Goal: Task Accomplishment & Management: Manage account settings

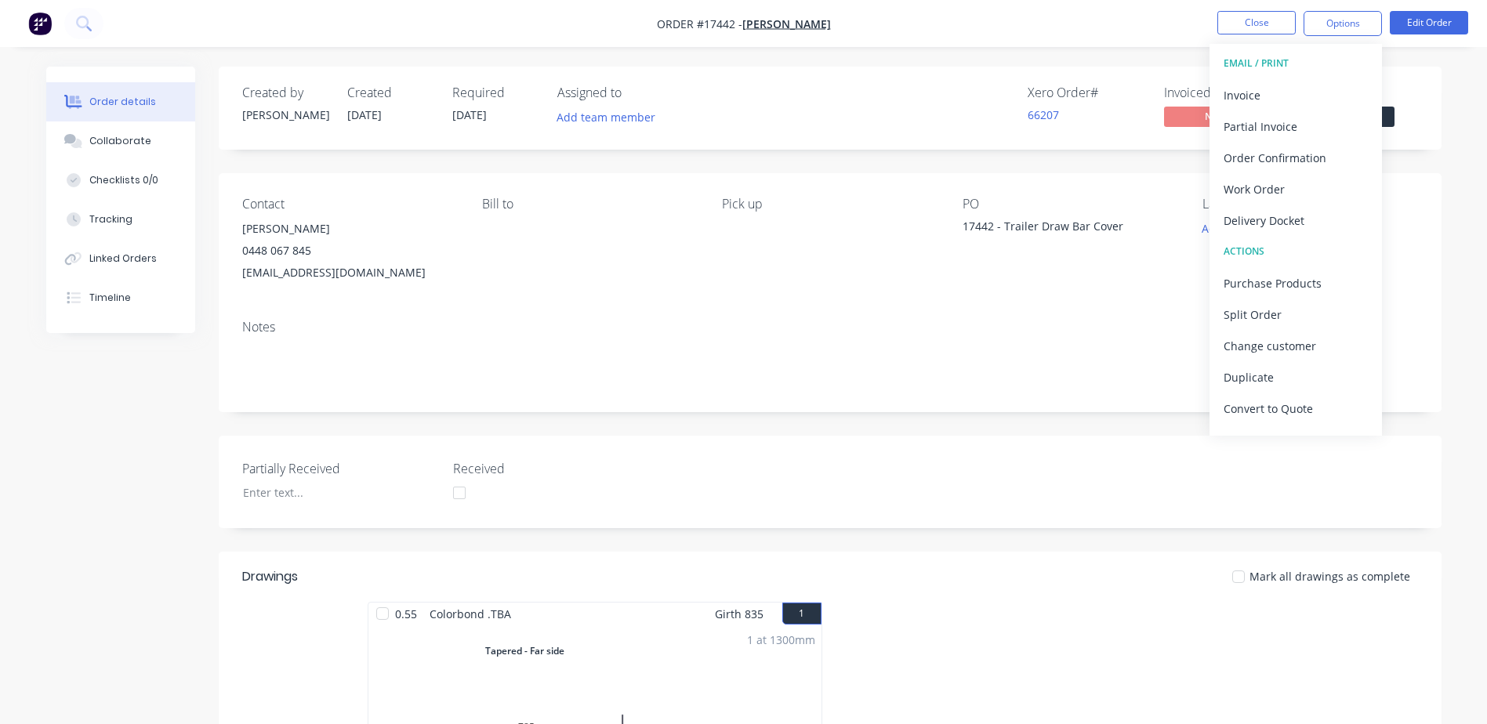
scroll to position [467, 0]
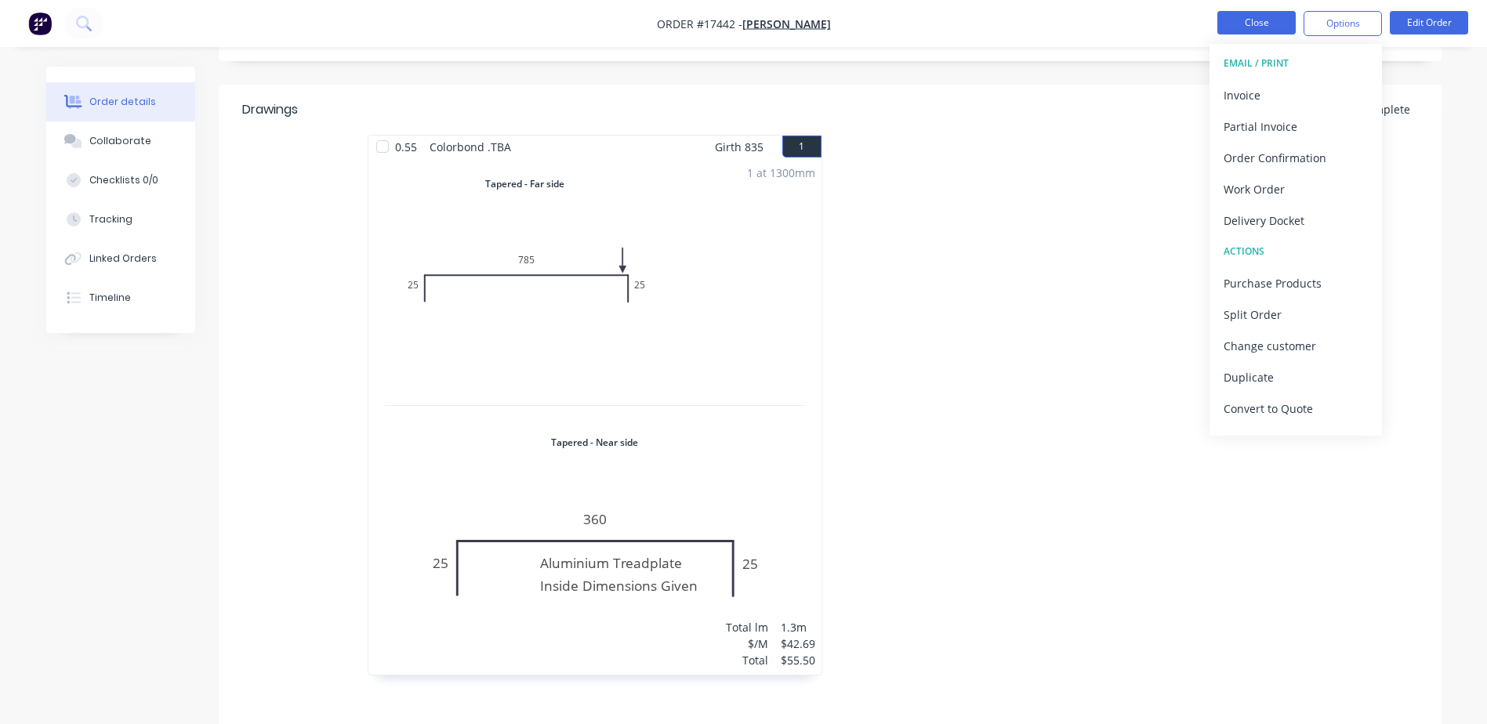
click at [1246, 20] on button "Close" at bounding box center [1256, 23] width 78 height 24
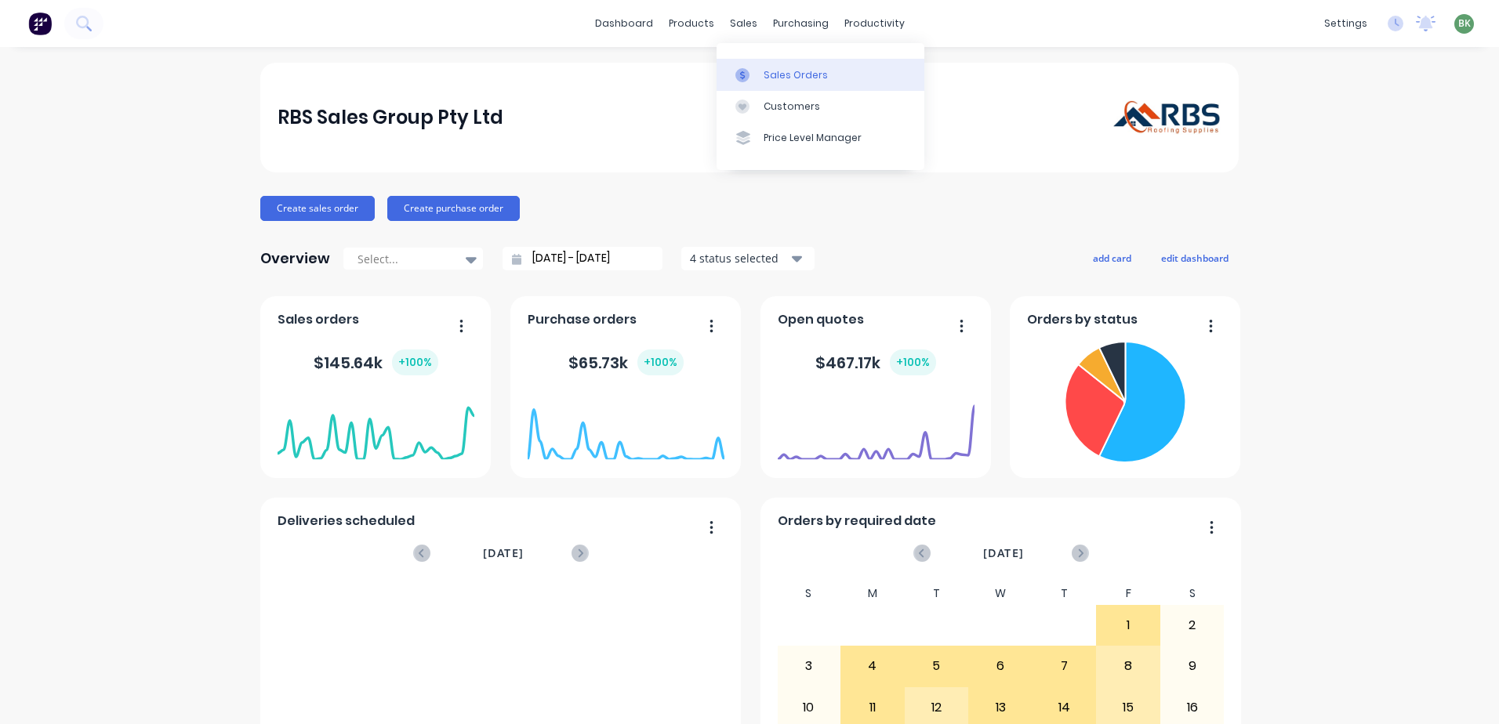
click at [778, 75] on div "Sales Orders" at bounding box center [795, 75] width 64 height 14
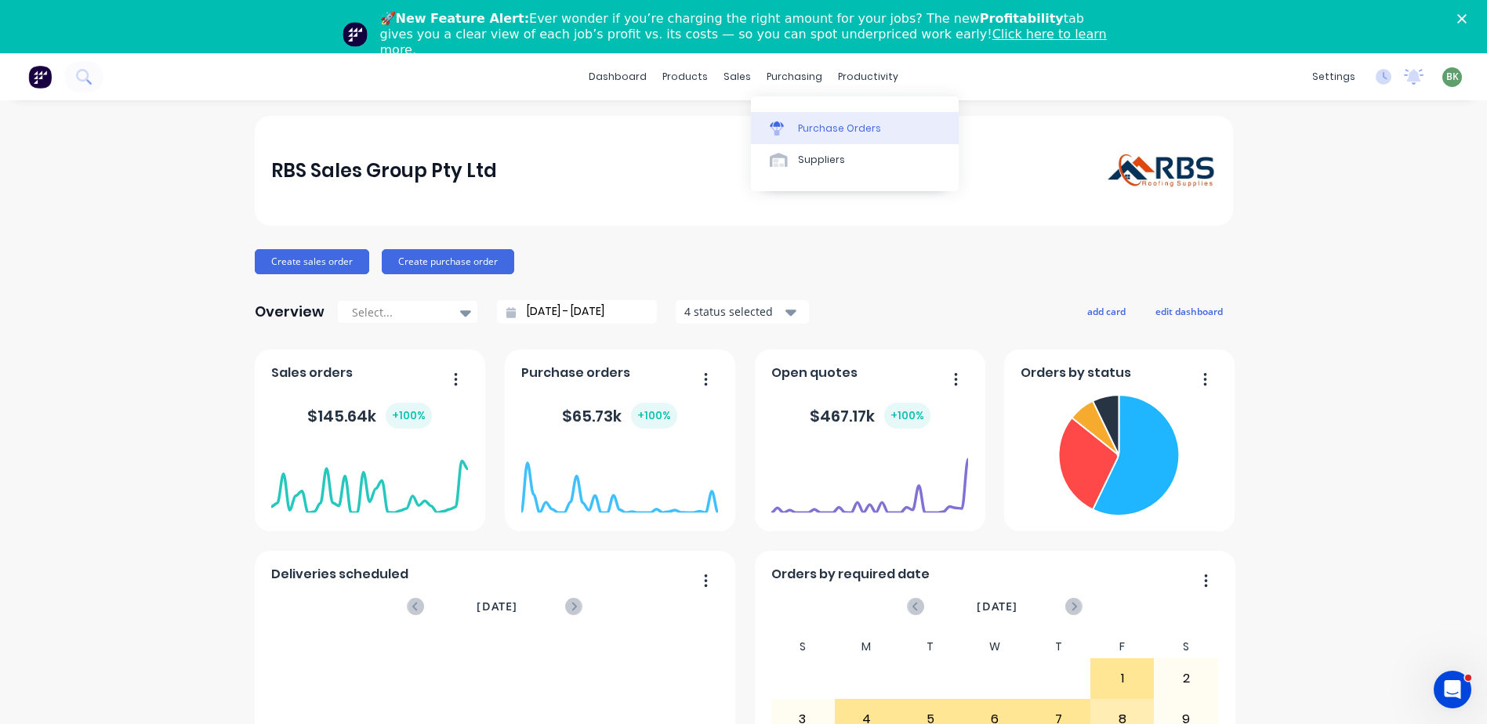
click at [795, 123] on link "Purchase Orders" at bounding box center [855, 127] width 208 height 31
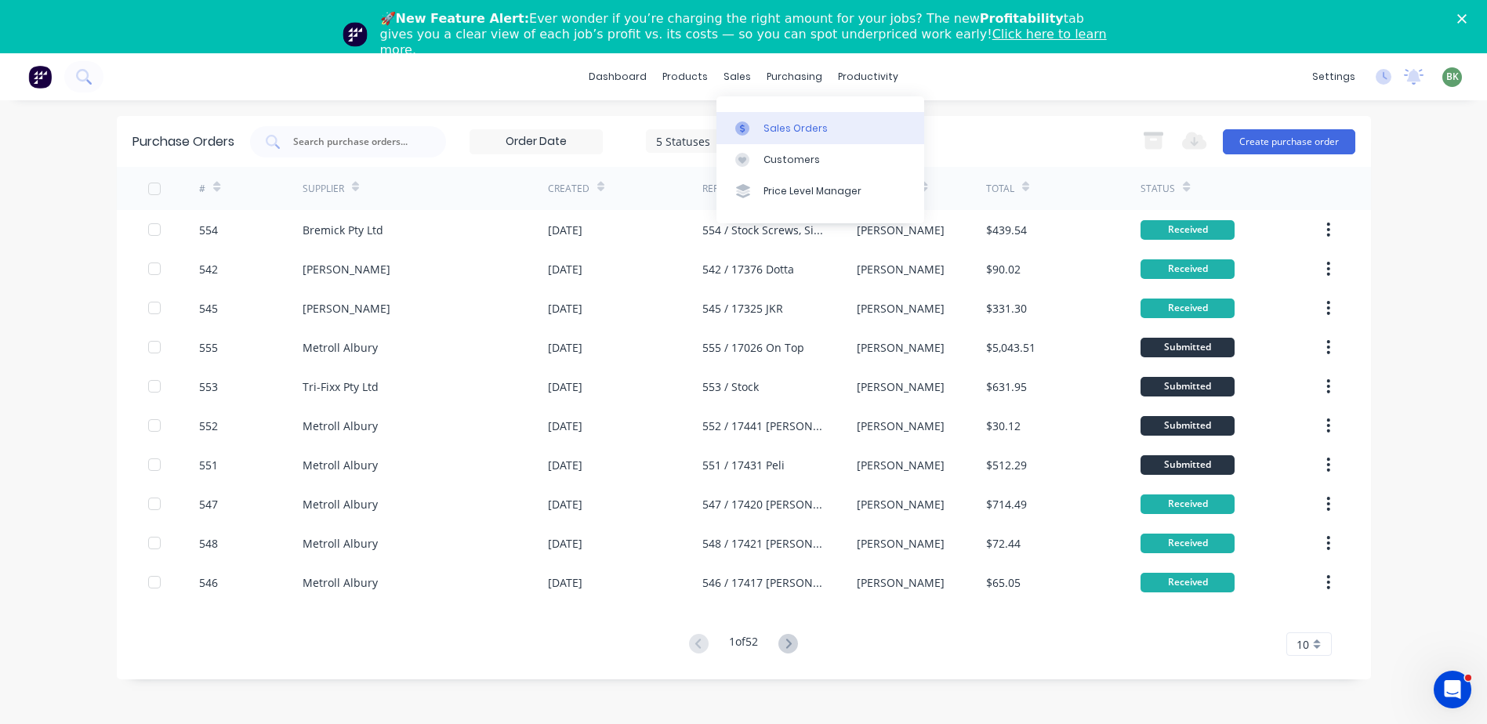
click at [777, 125] on div "Sales Orders" at bounding box center [795, 128] width 64 height 14
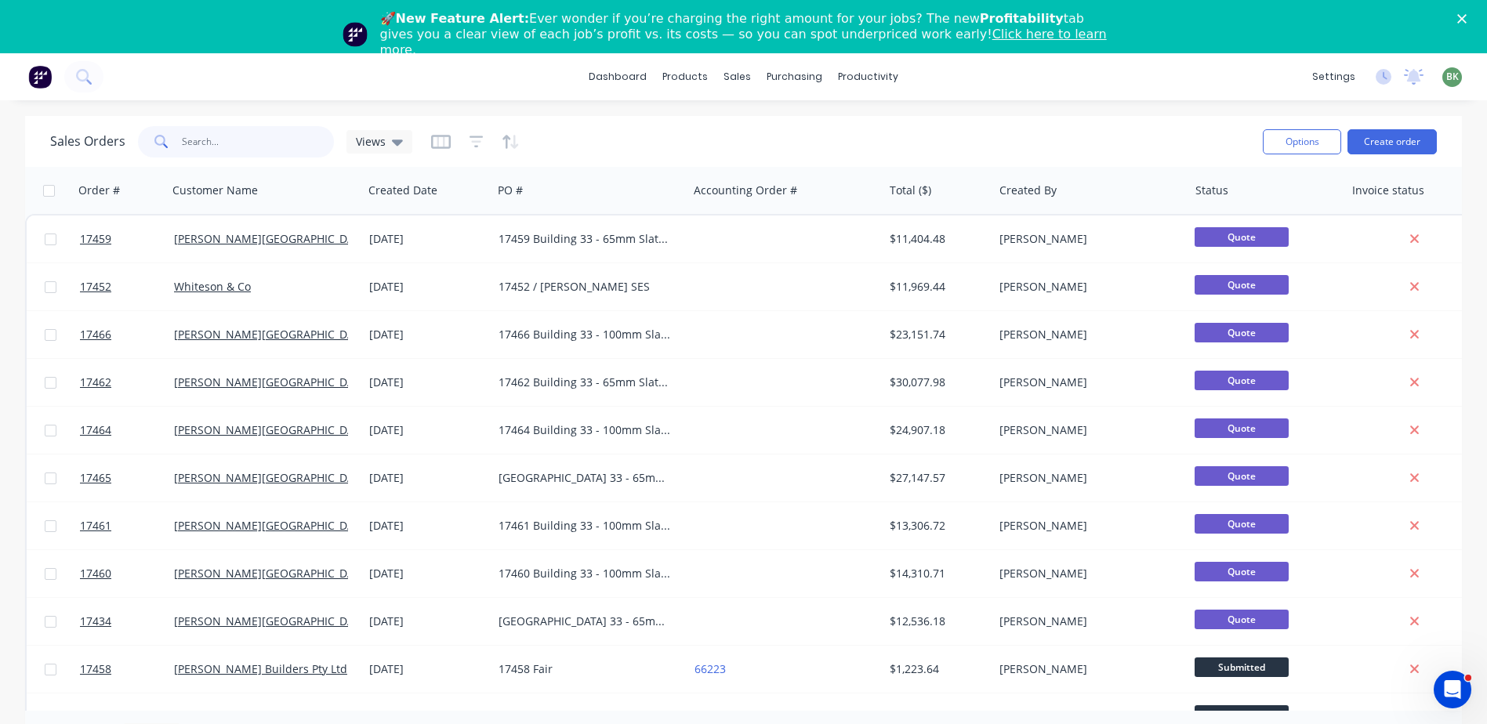
paste input "#17433"
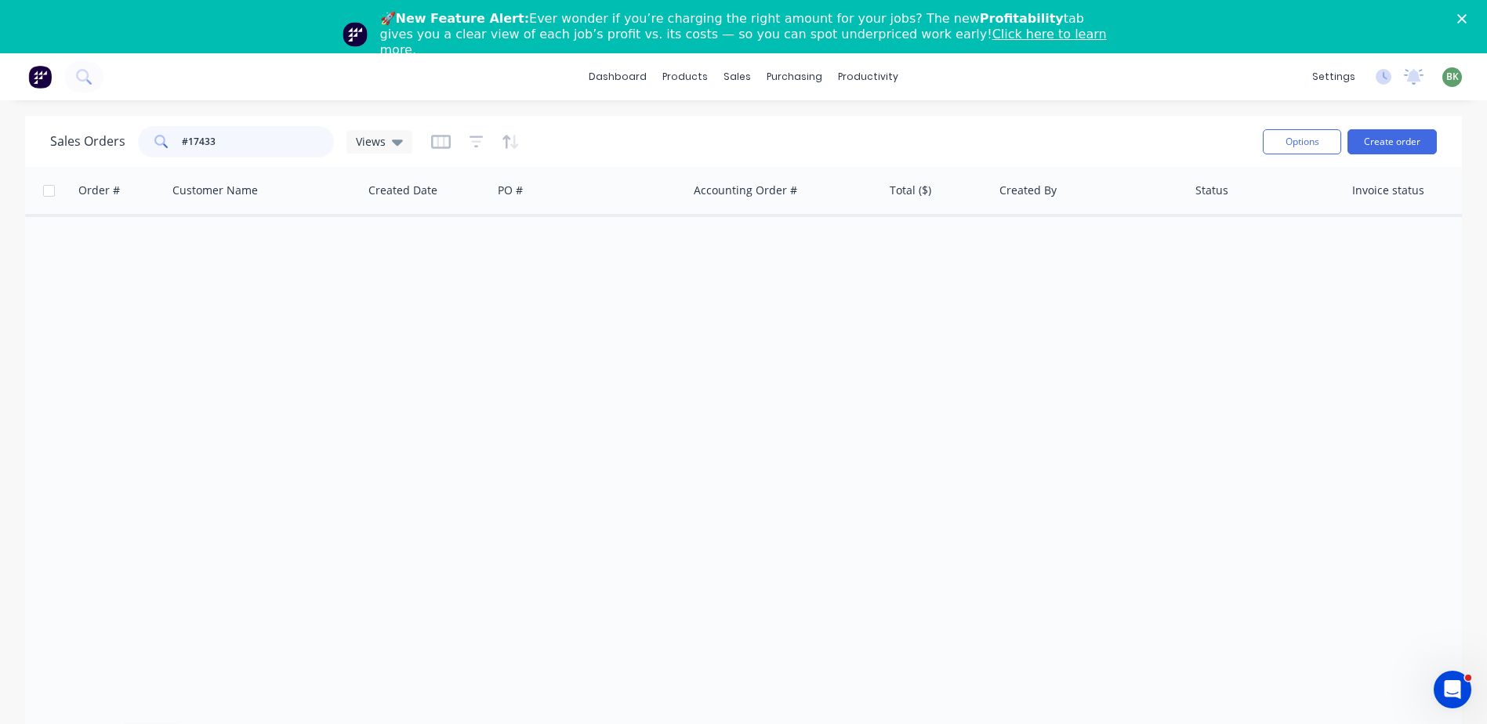
click at [186, 138] on input "#17433" at bounding box center [258, 141] width 153 height 31
type input "17433"
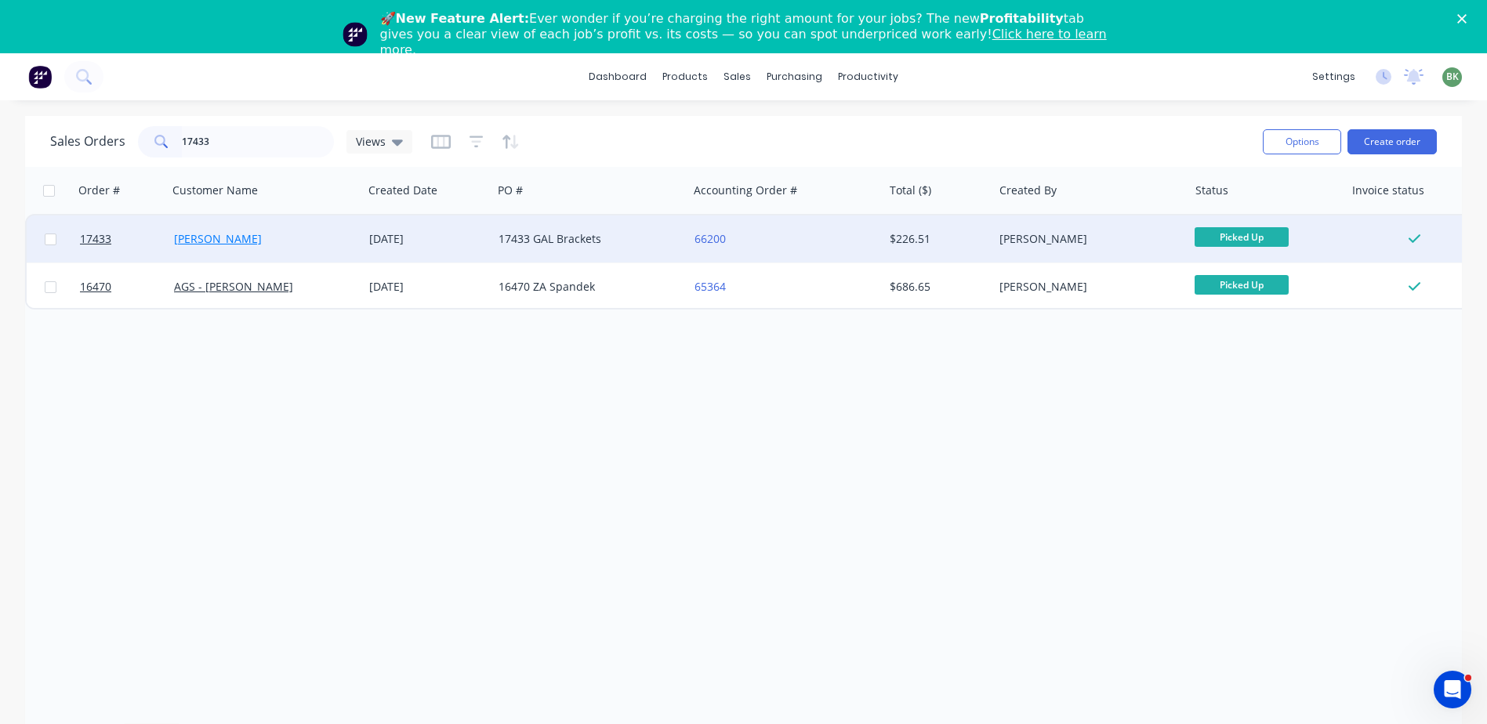
click at [212, 238] on link "[PERSON_NAME]" at bounding box center [218, 238] width 88 height 15
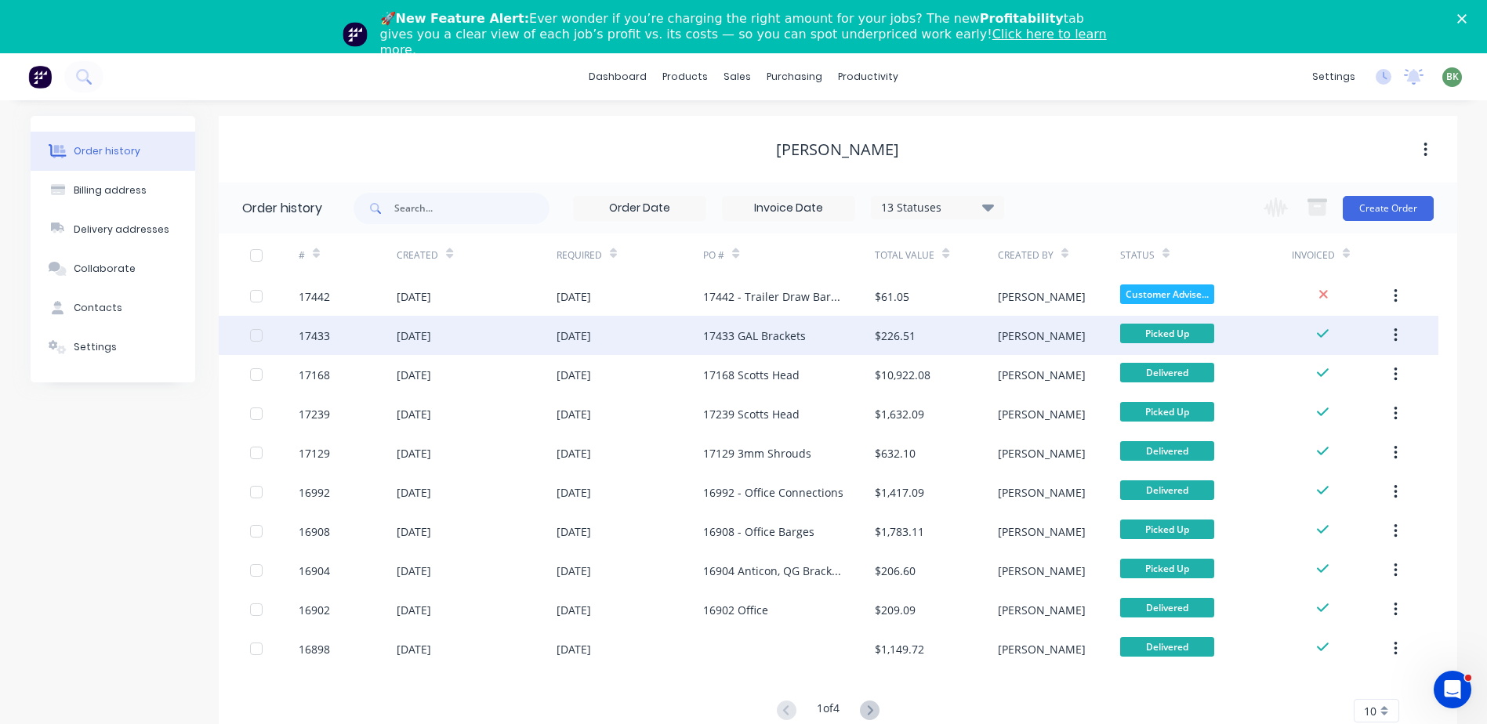
click at [730, 339] on div "17433 GAL Brackets" at bounding box center [754, 336] width 103 height 16
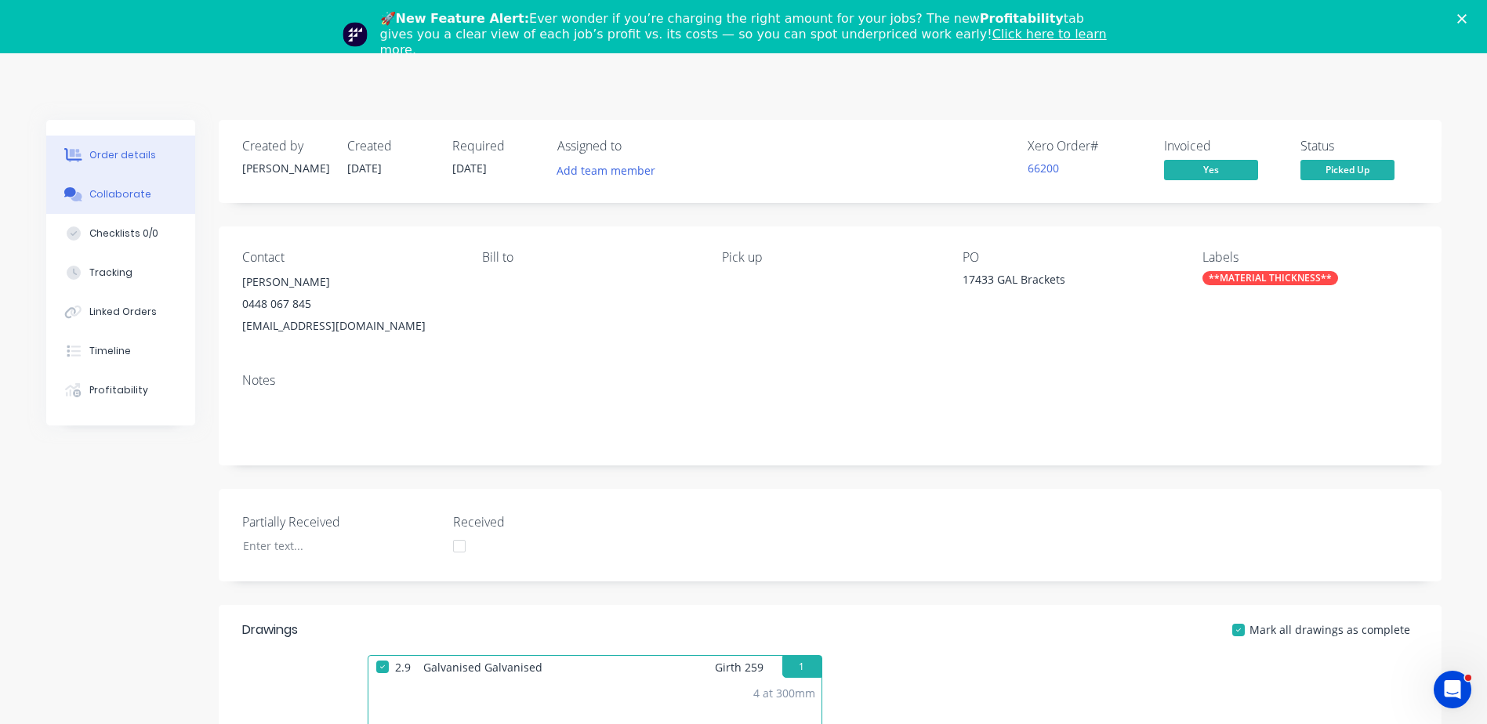
click at [132, 194] on div "Collaborate" at bounding box center [120, 194] width 62 height 14
